Goal: Transaction & Acquisition: Obtain resource

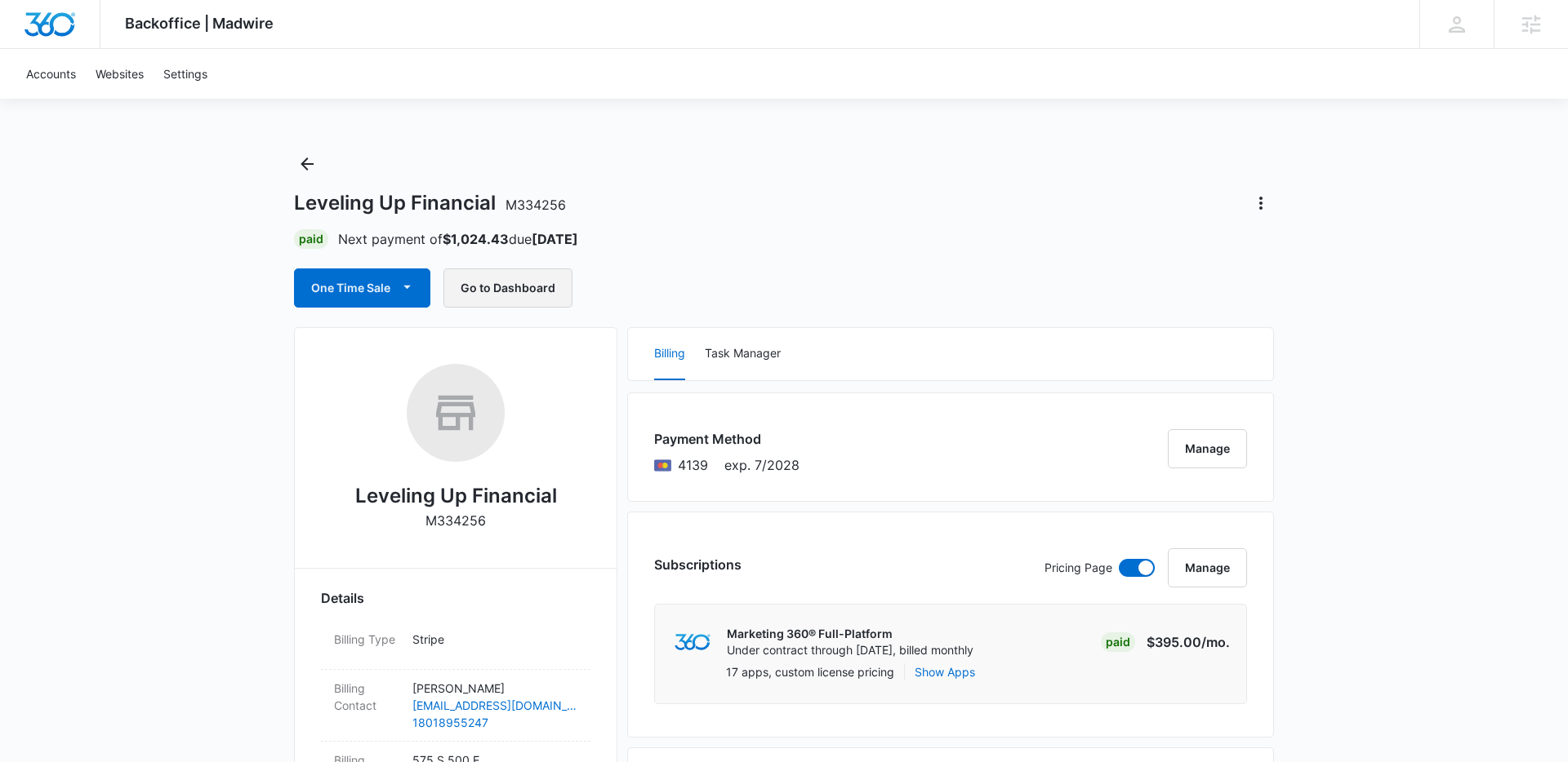
click at [502, 287] on button "Go to Dashboard" at bounding box center [507, 288] width 129 height 39
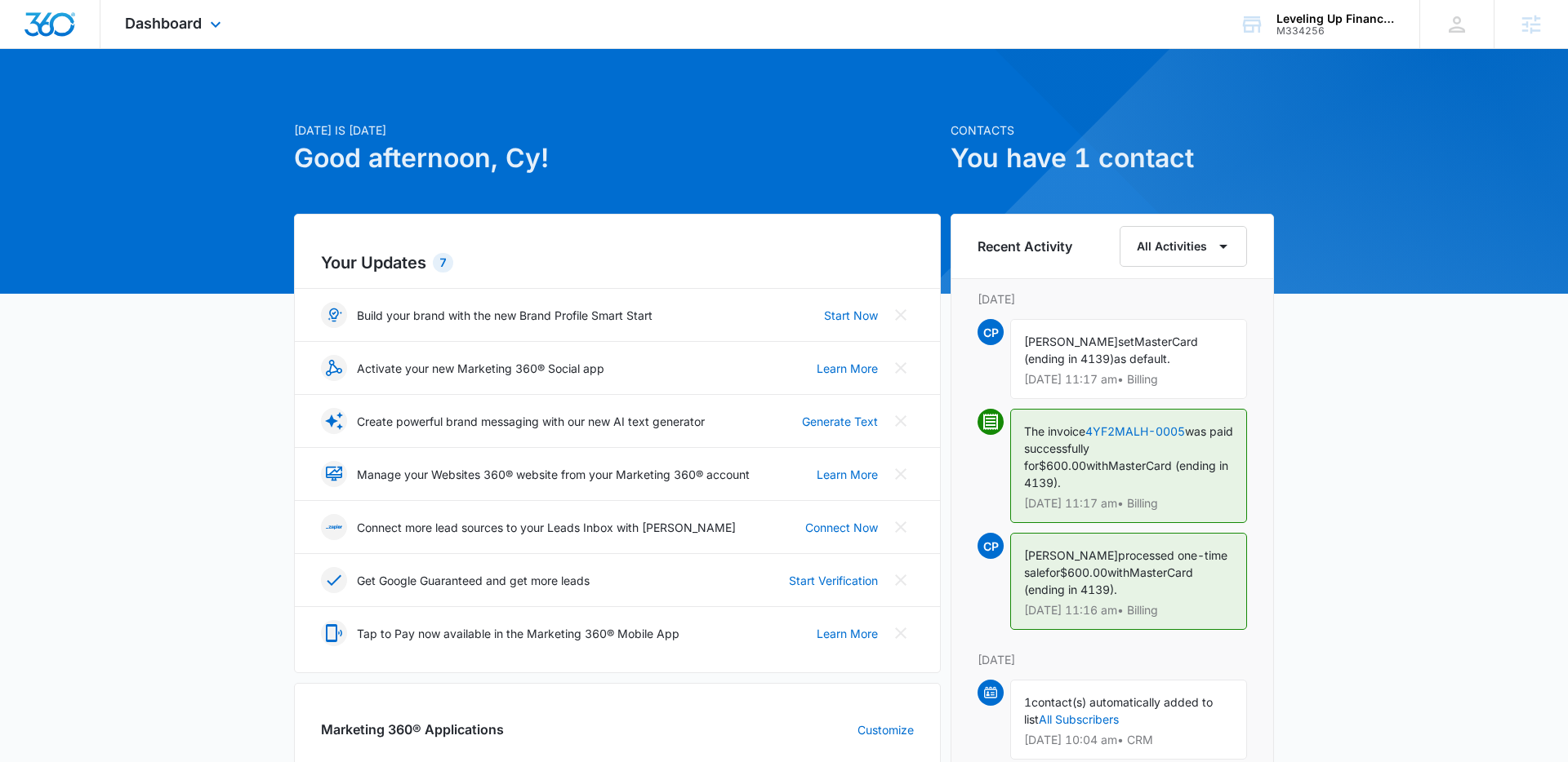
click at [158, 5] on div "Dashboard Apps Reputation Websites Forms CRM Email Social Payments POS Content …" at bounding box center [175, 24] width 149 height 48
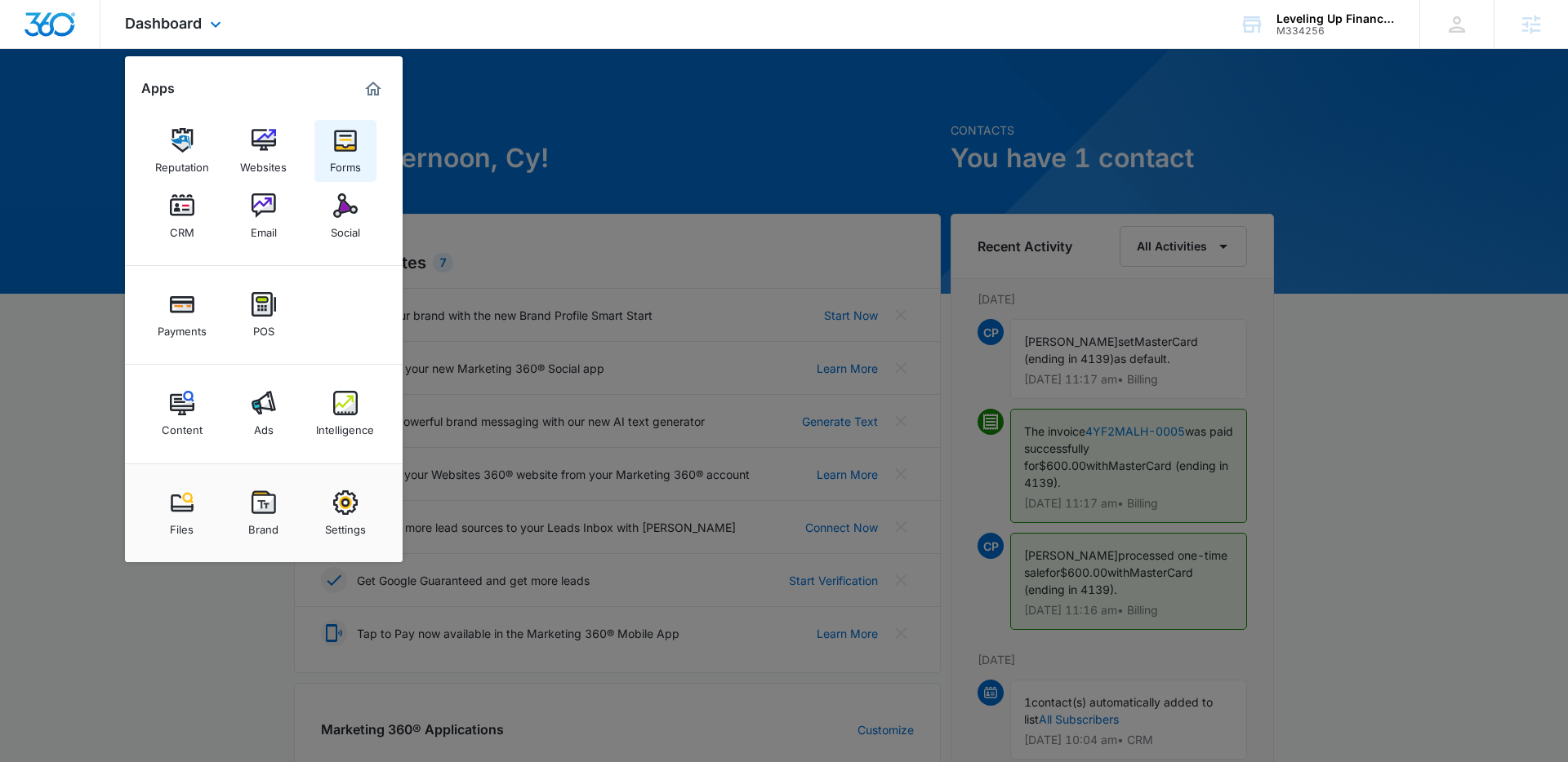
click at [334, 165] on div "Forms" at bounding box center [345, 164] width 31 height 22
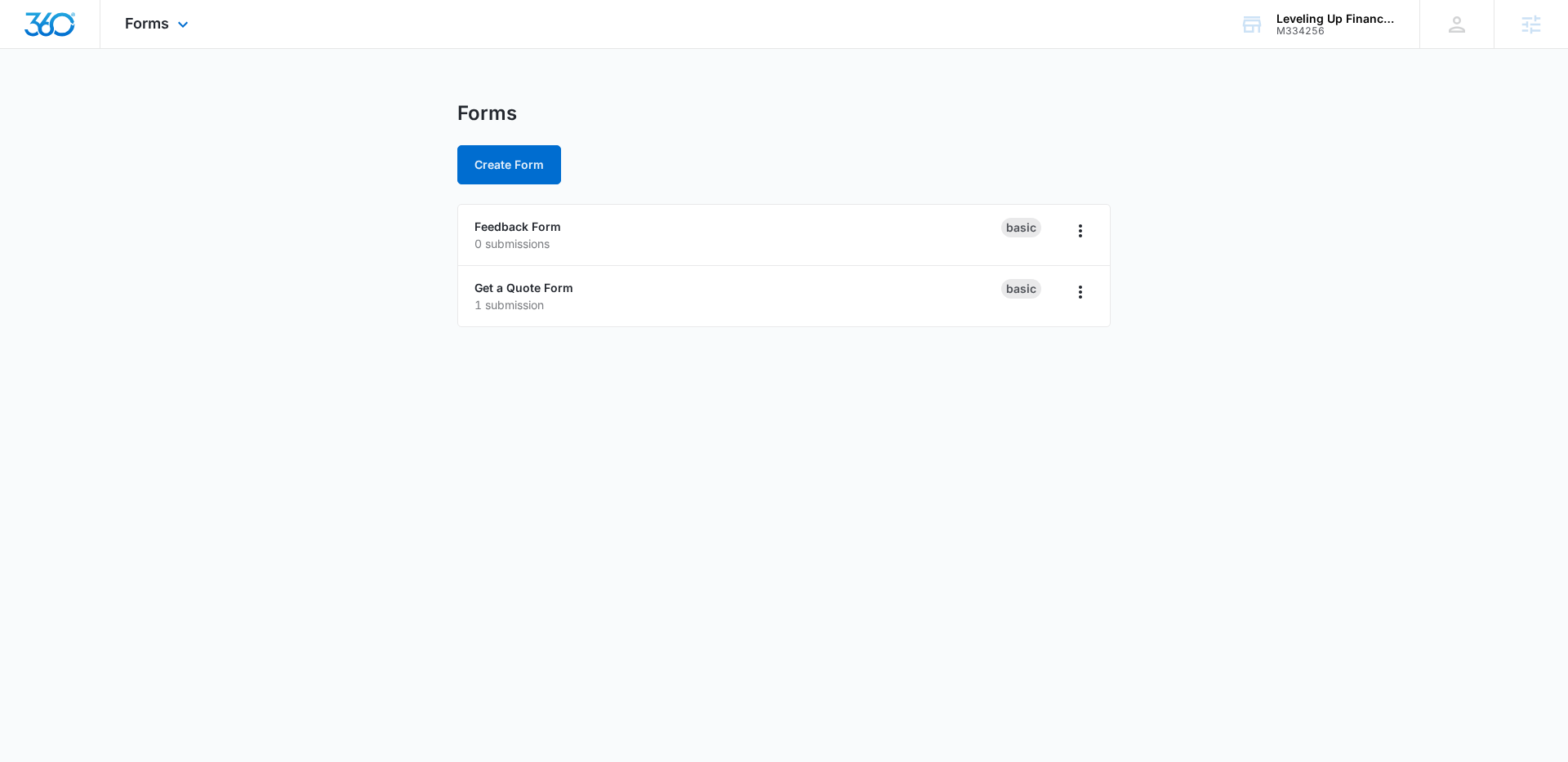
click at [168, 7] on div "Forms Apps Reputation Websites Forms CRM Email Social Payments POS Content Ads …" at bounding box center [159, 24] width 117 height 48
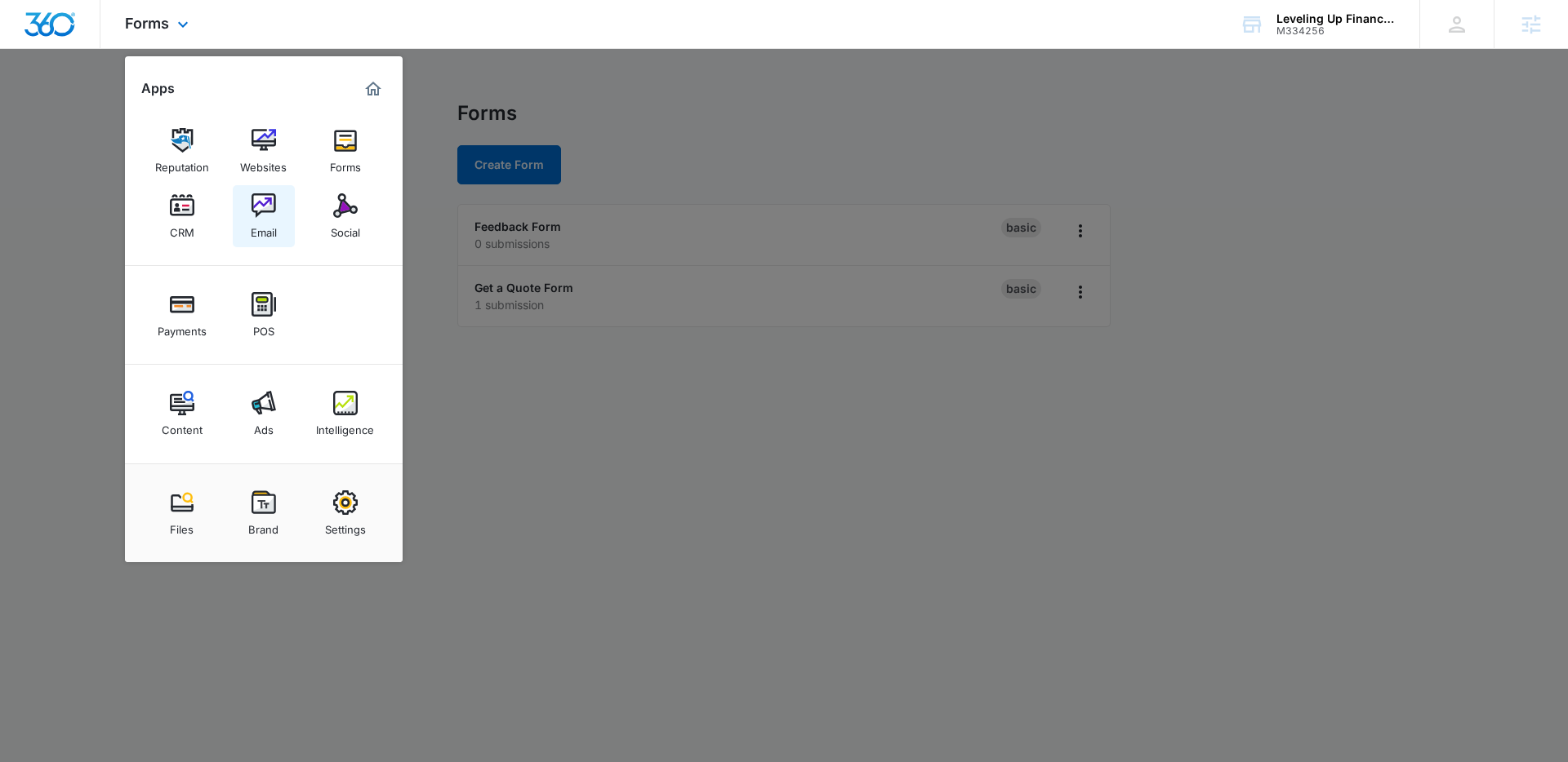
click at [255, 200] on img at bounding box center [264, 206] width 25 height 25
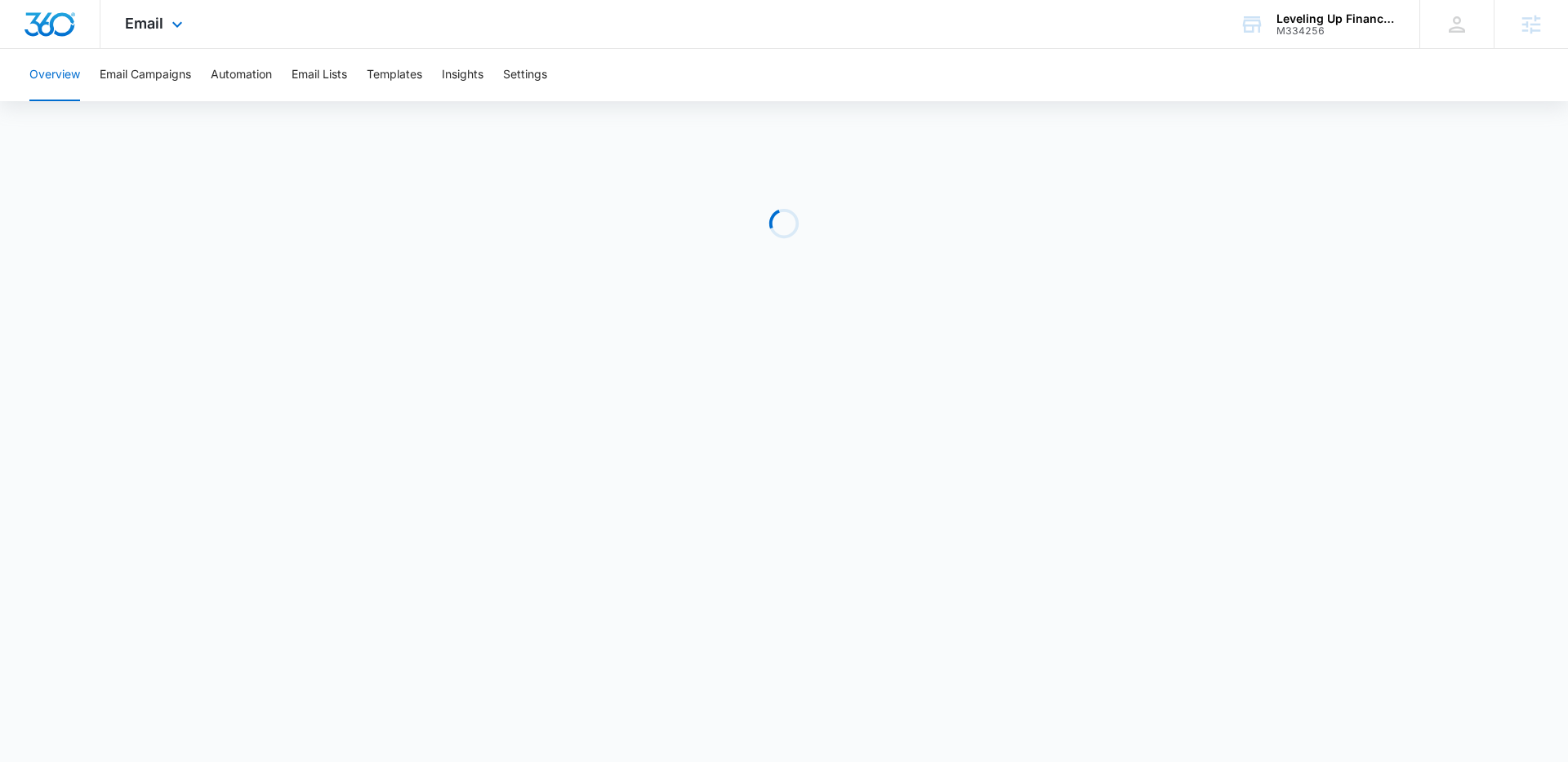
click at [154, 33] on div "Email Apps Reputation Websites Forms CRM Email Social Payments POS Content Ads …" at bounding box center [156, 24] width 111 height 48
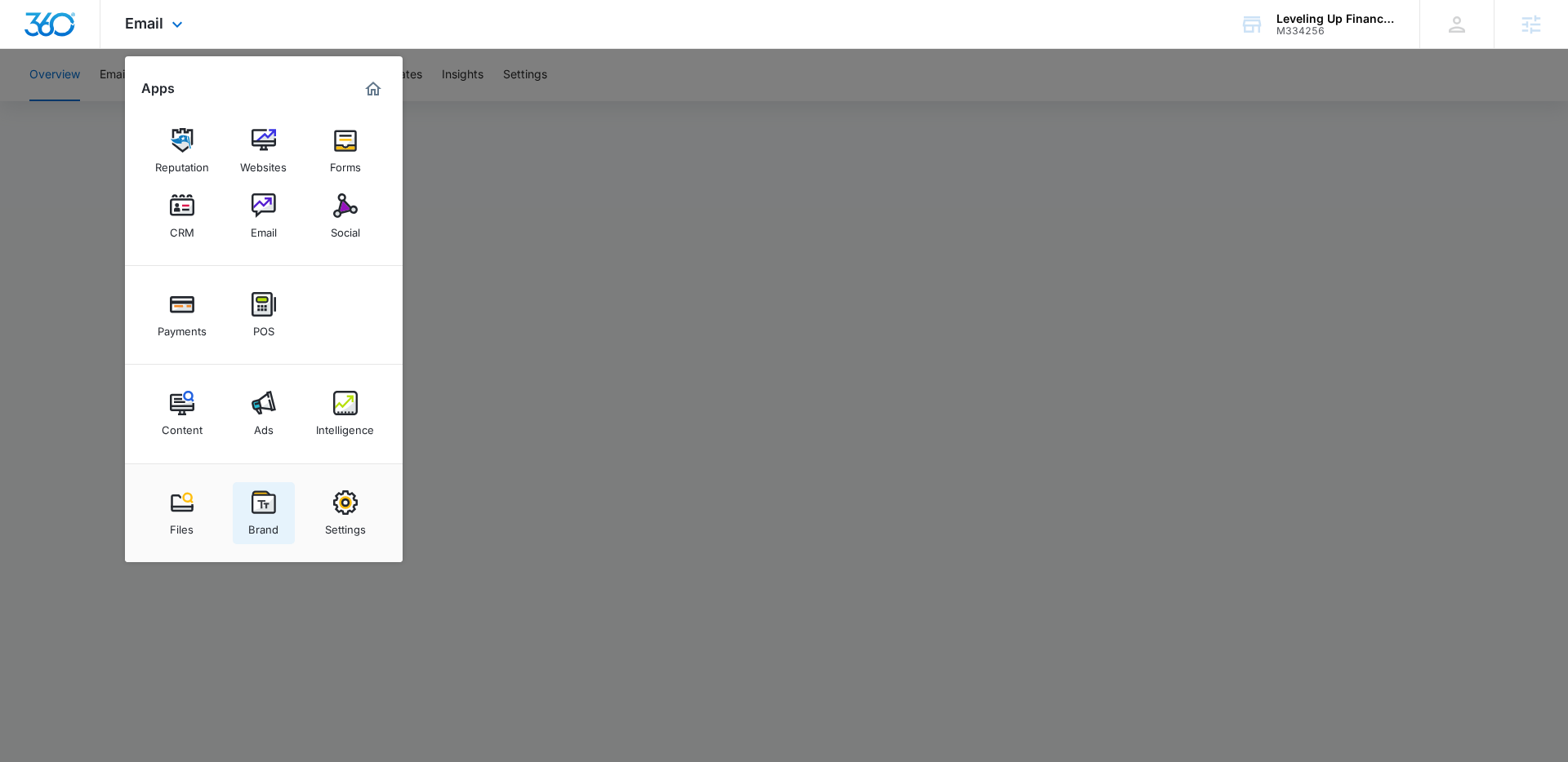
click at [252, 499] on img at bounding box center [264, 503] width 25 height 25
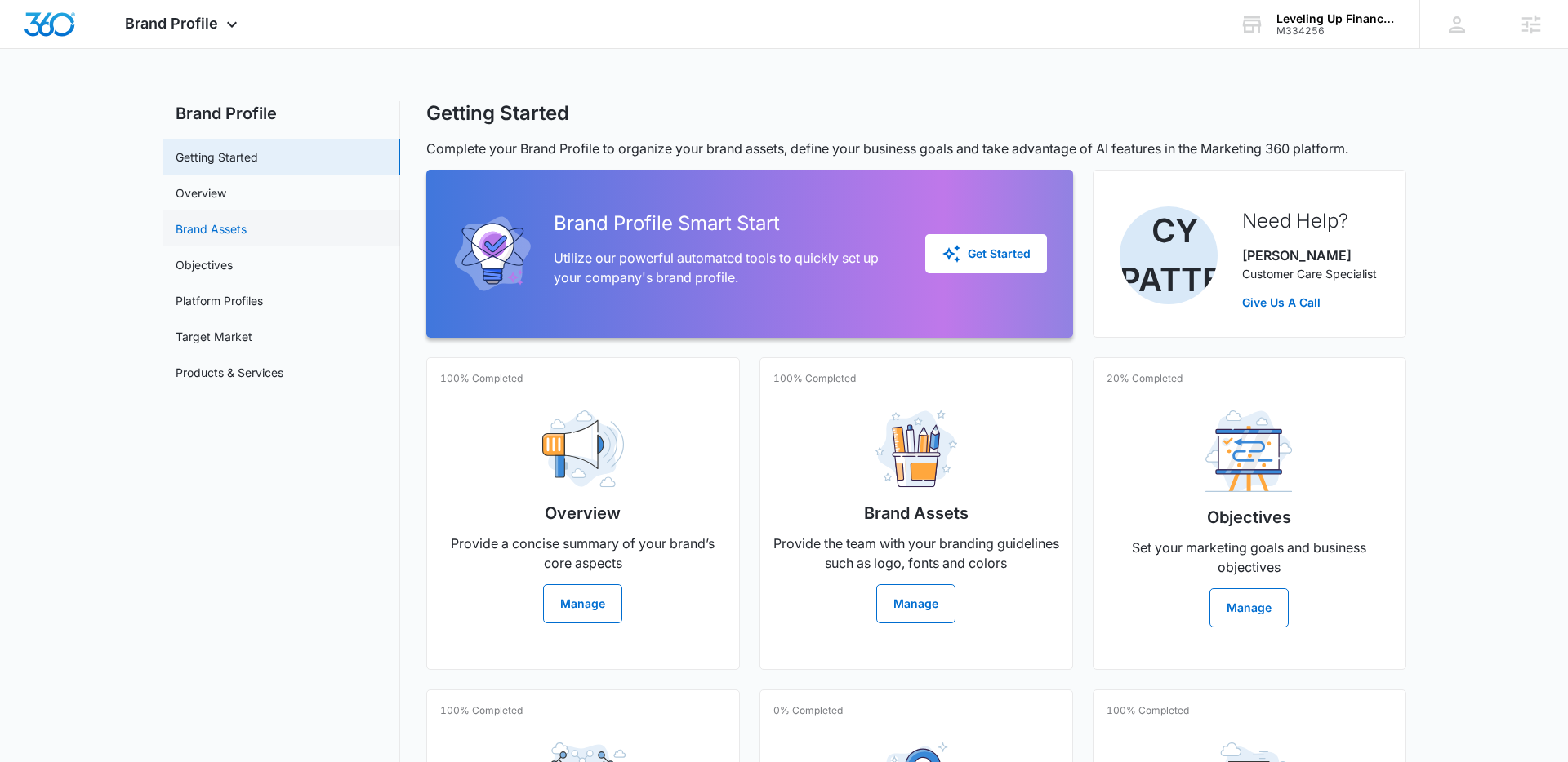
click at [227, 221] on link "Brand Assets" at bounding box center [211, 229] width 71 height 17
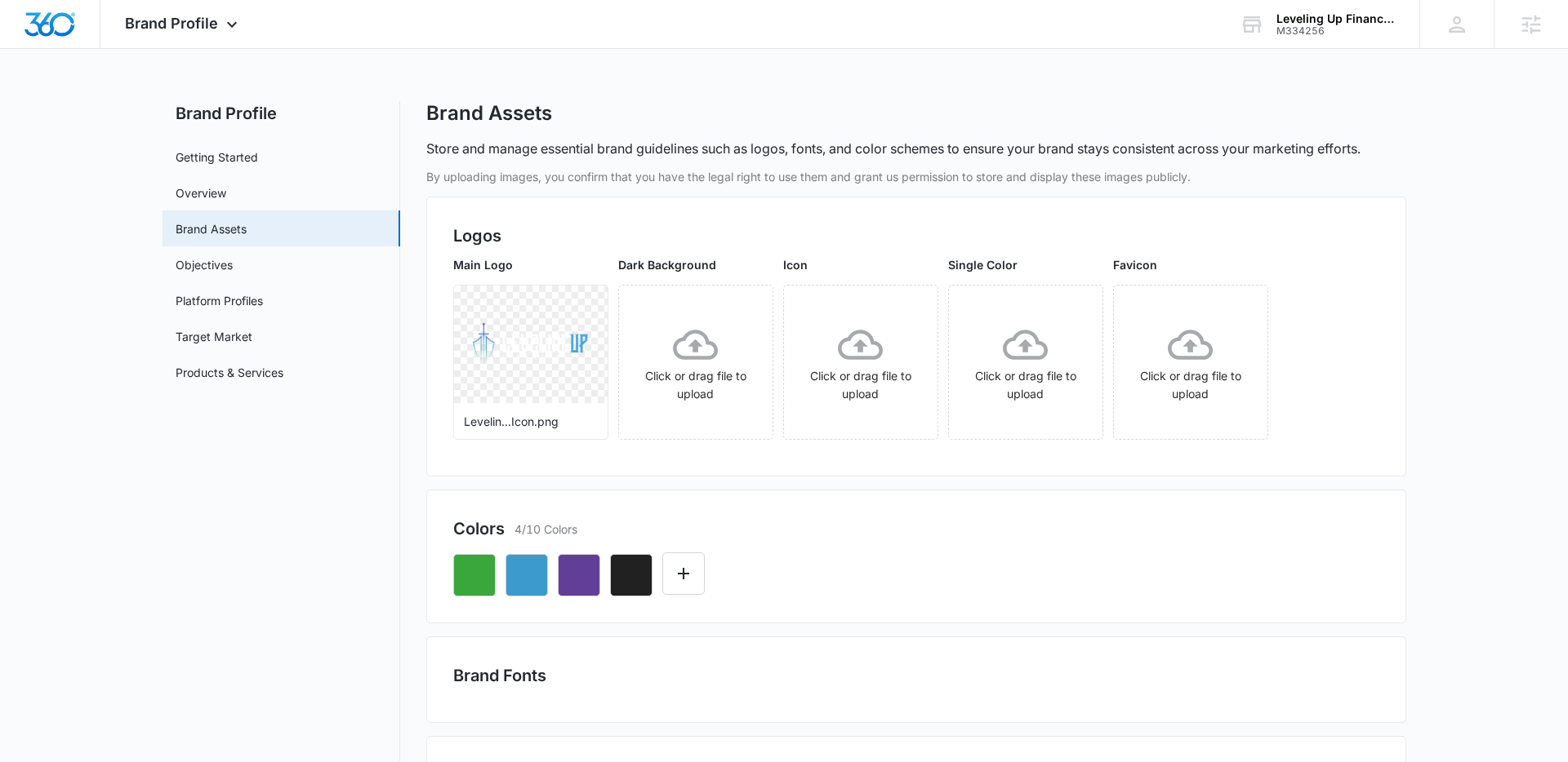
scroll to position [16, 0]
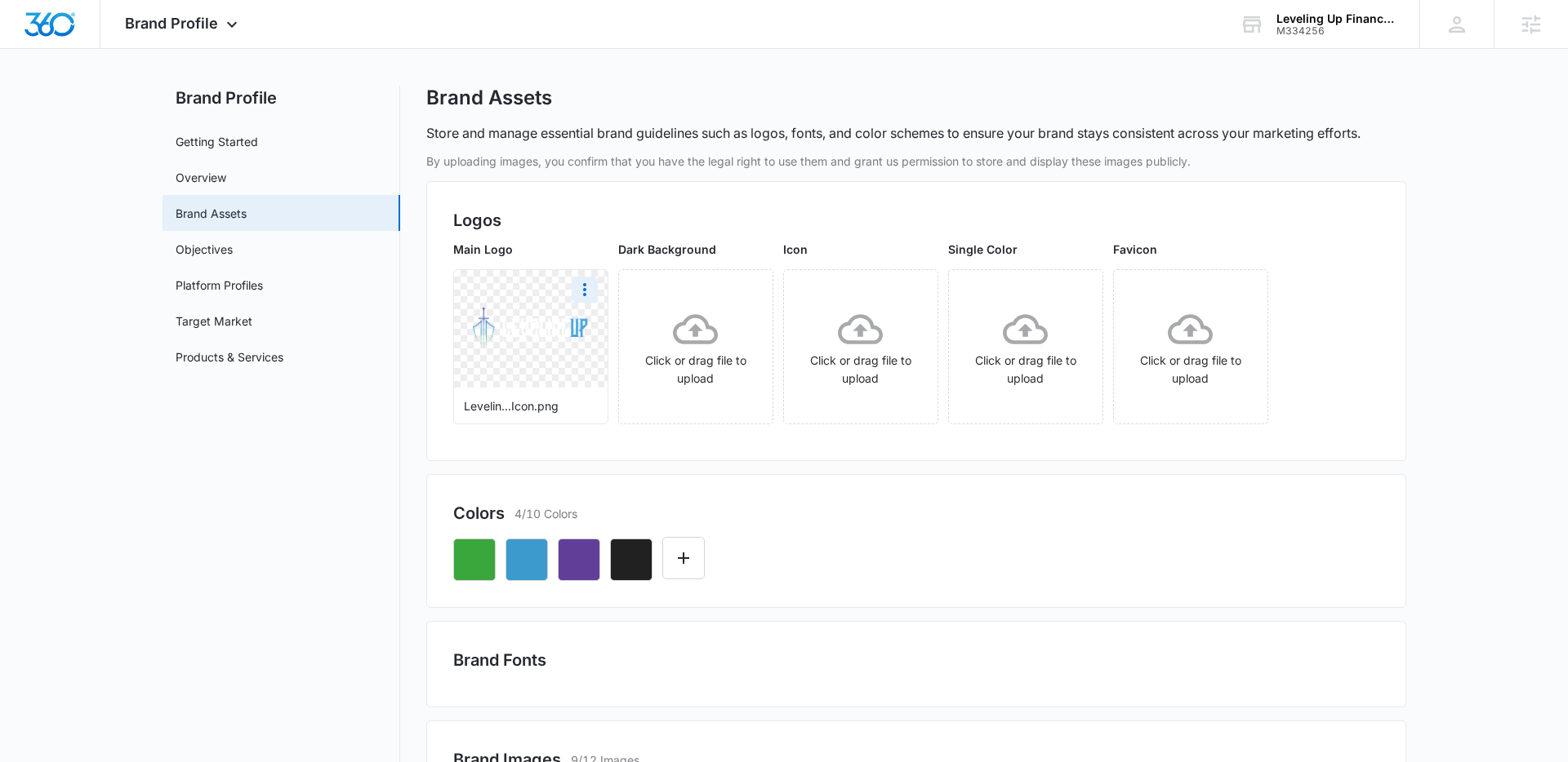
click at [503, 344] on img at bounding box center [530, 329] width 115 height 42
click at [589, 281] on icon "More" at bounding box center [585, 290] width 20 height 20
click at [597, 330] on div "Download" at bounding box center [619, 335] width 53 height 12
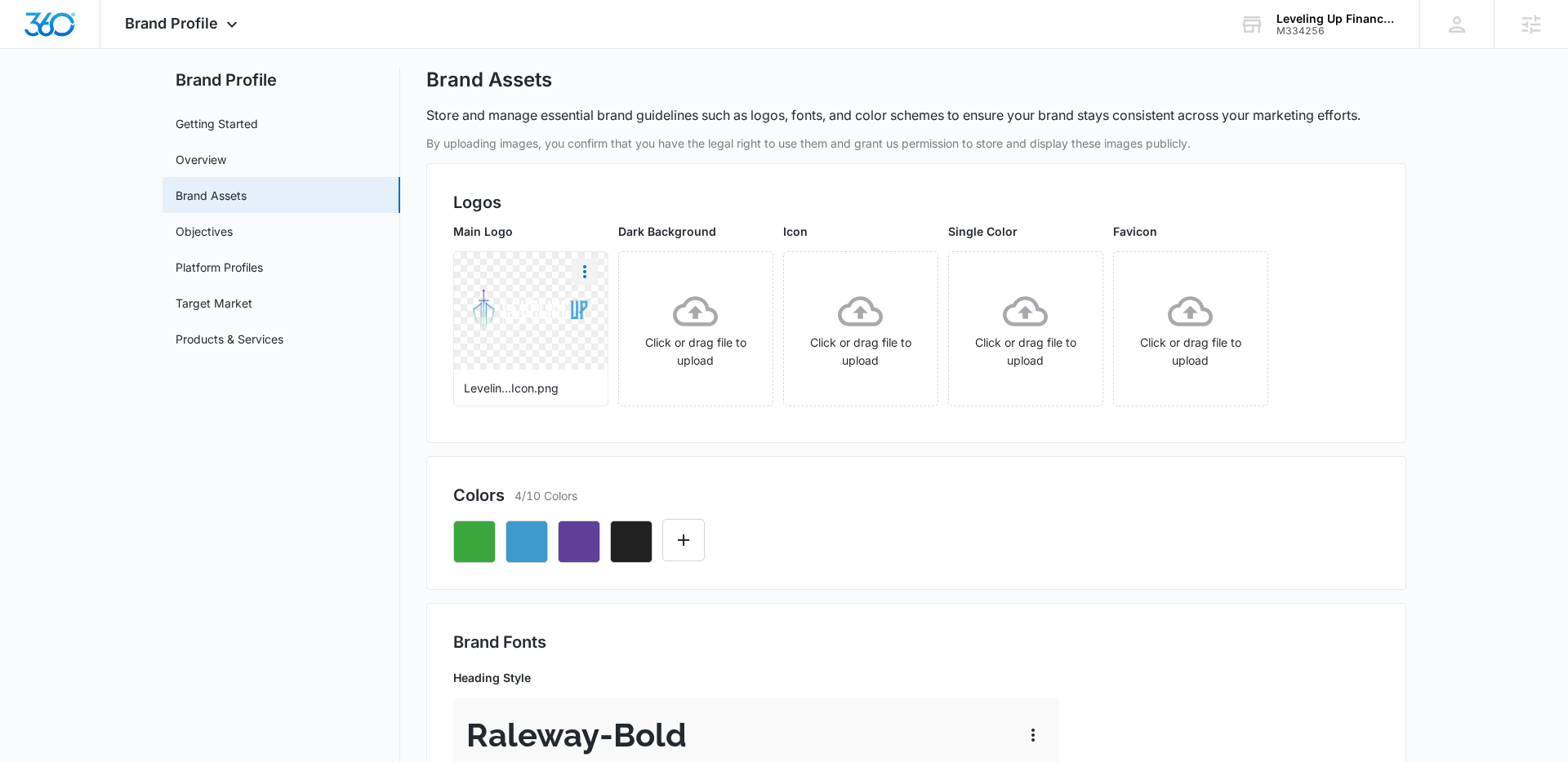
scroll to position [0, 0]
